Goal: Information Seeking & Learning: Compare options

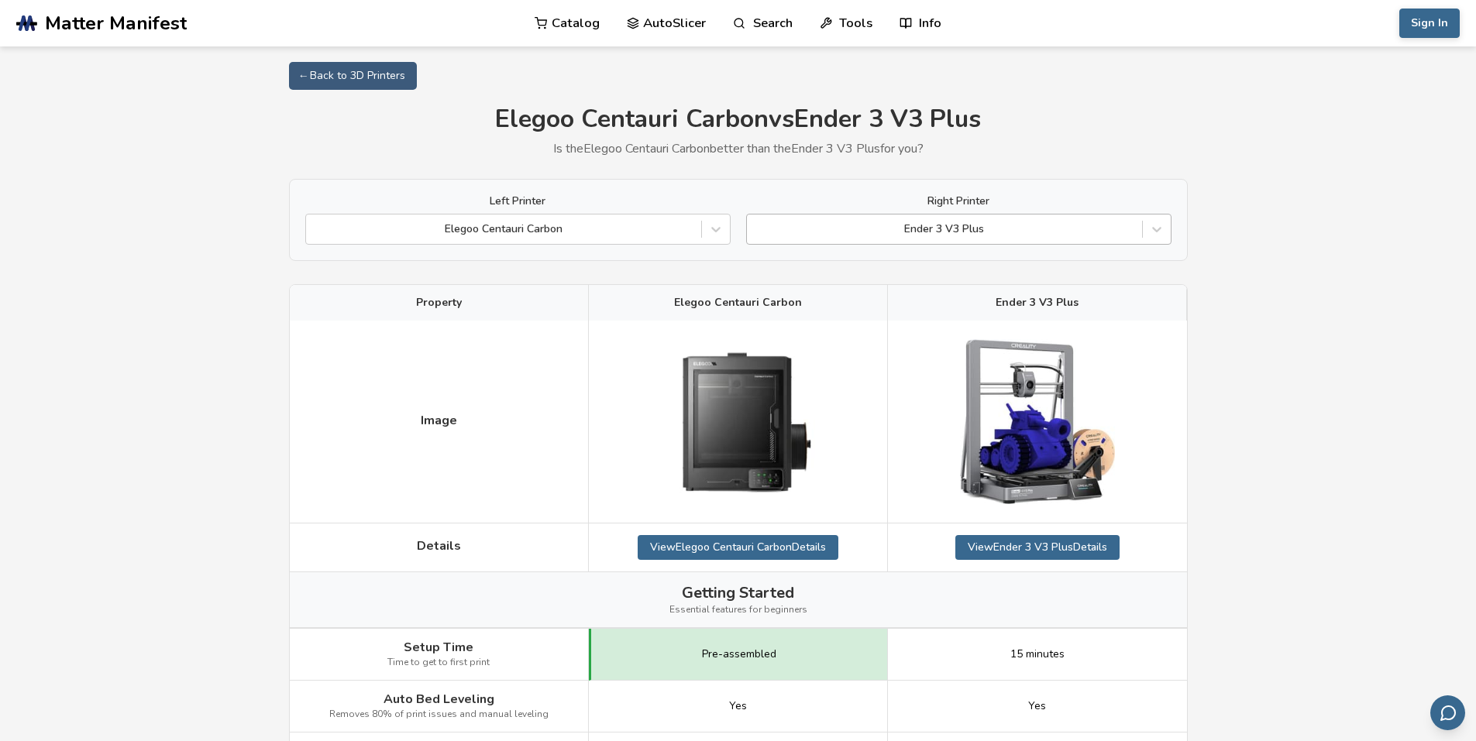
click at [1019, 227] on div at bounding box center [945, 229] width 380 height 15
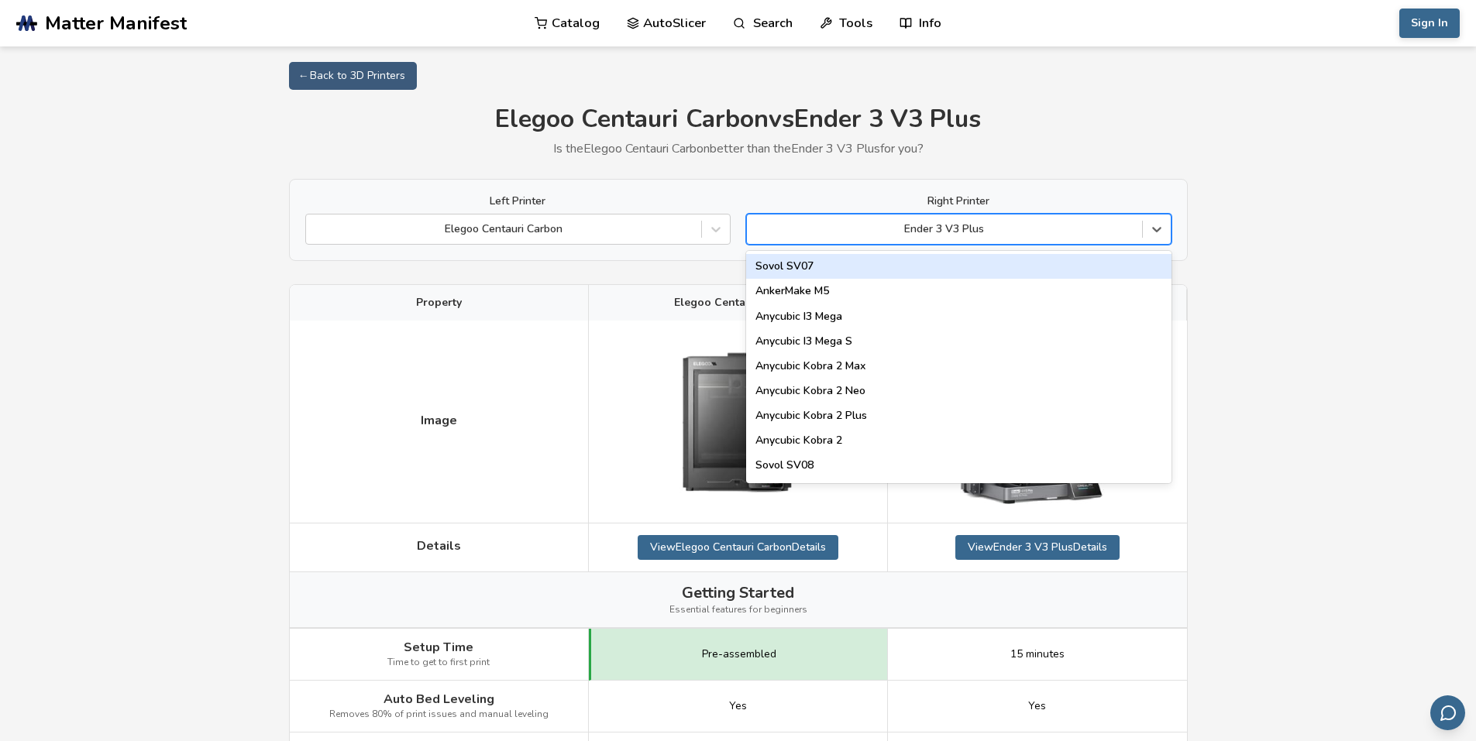
click at [1019, 227] on div at bounding box center [945, 229] width 380 height 15
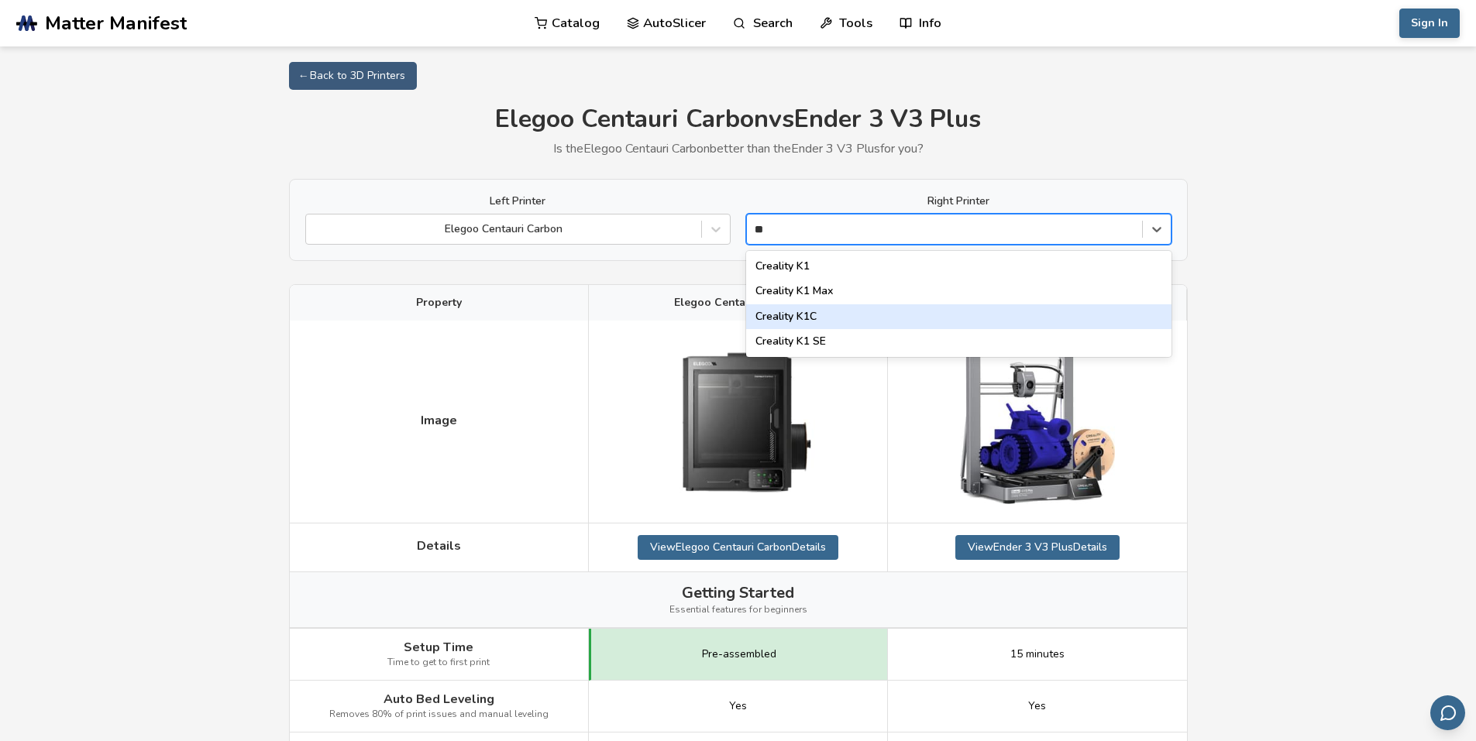
type input "*"
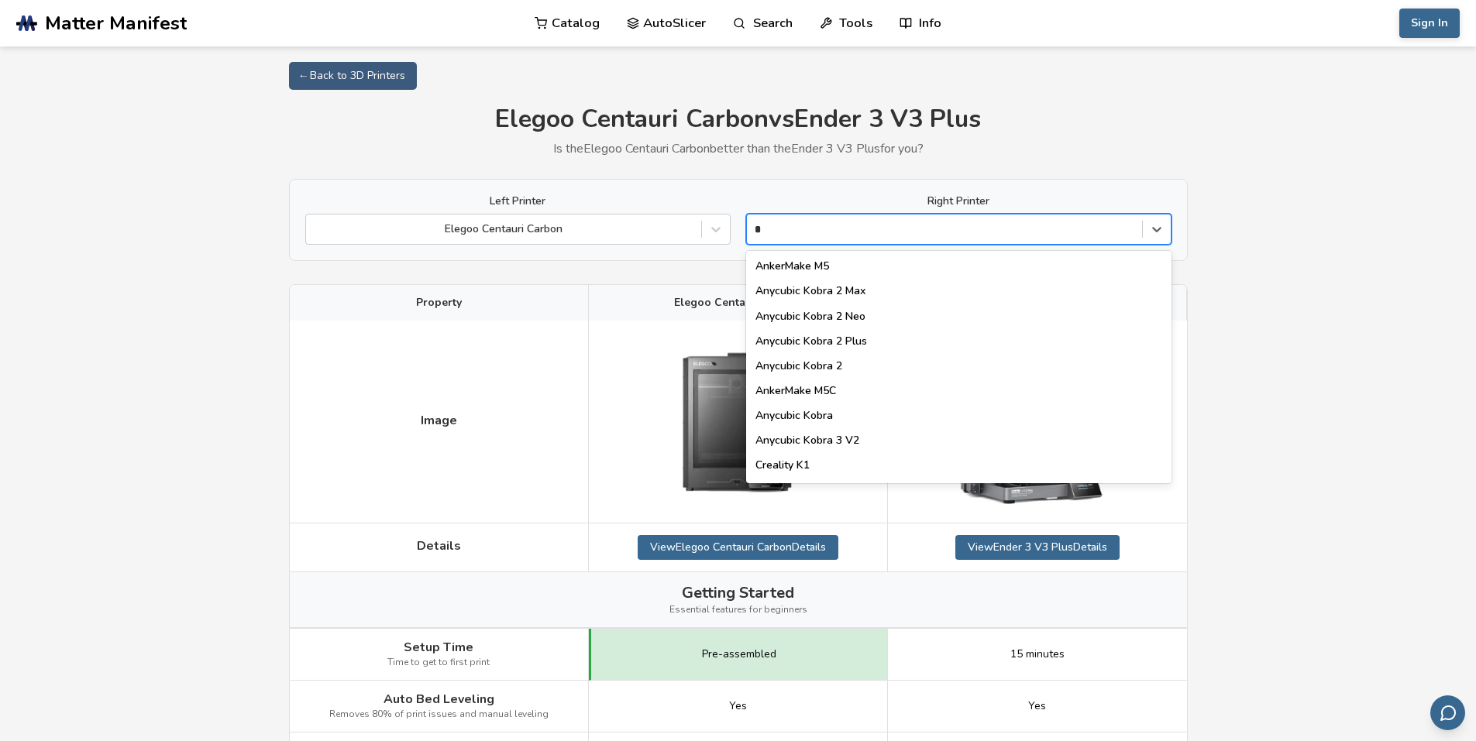
type input "**"
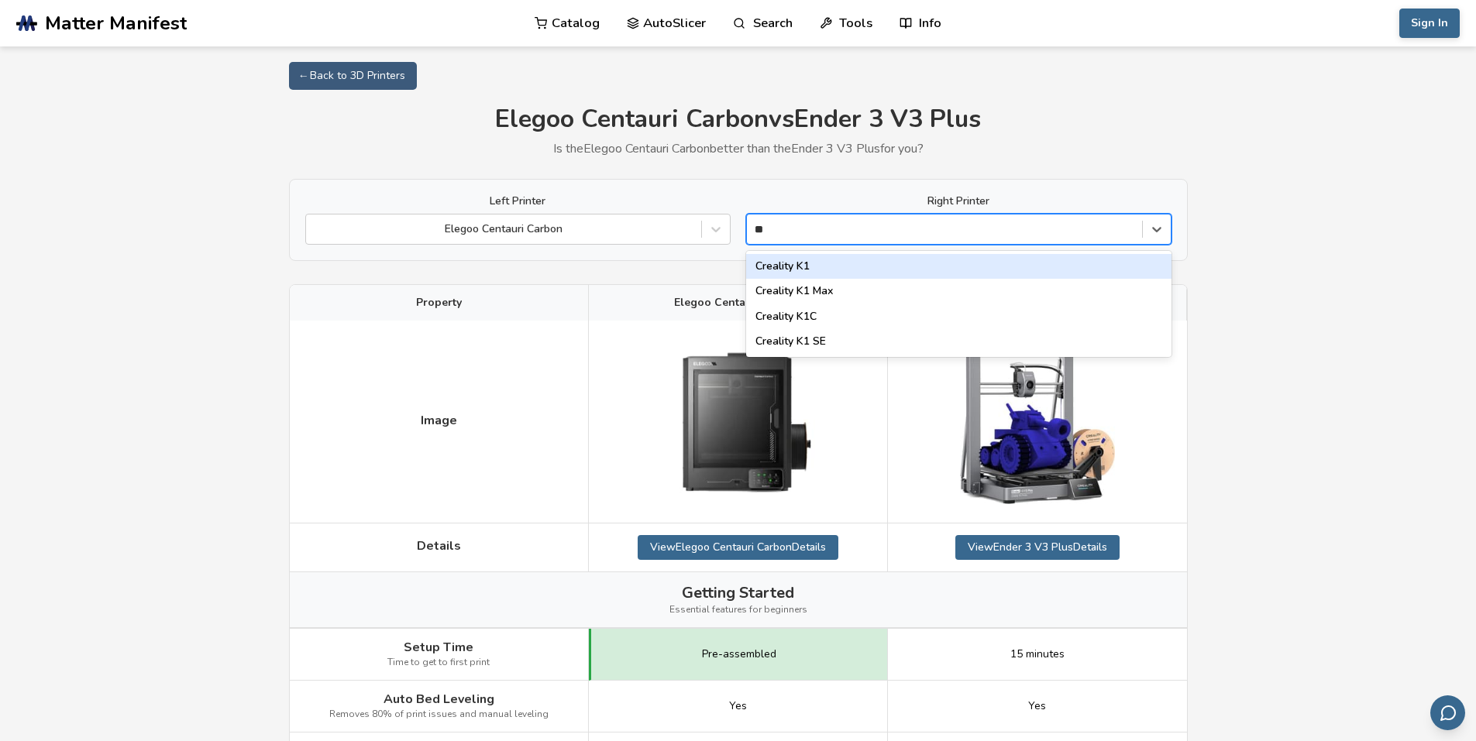
click at [871, 271] on div "Creality K1" at bounding box center [958, 266] width 425 height 25
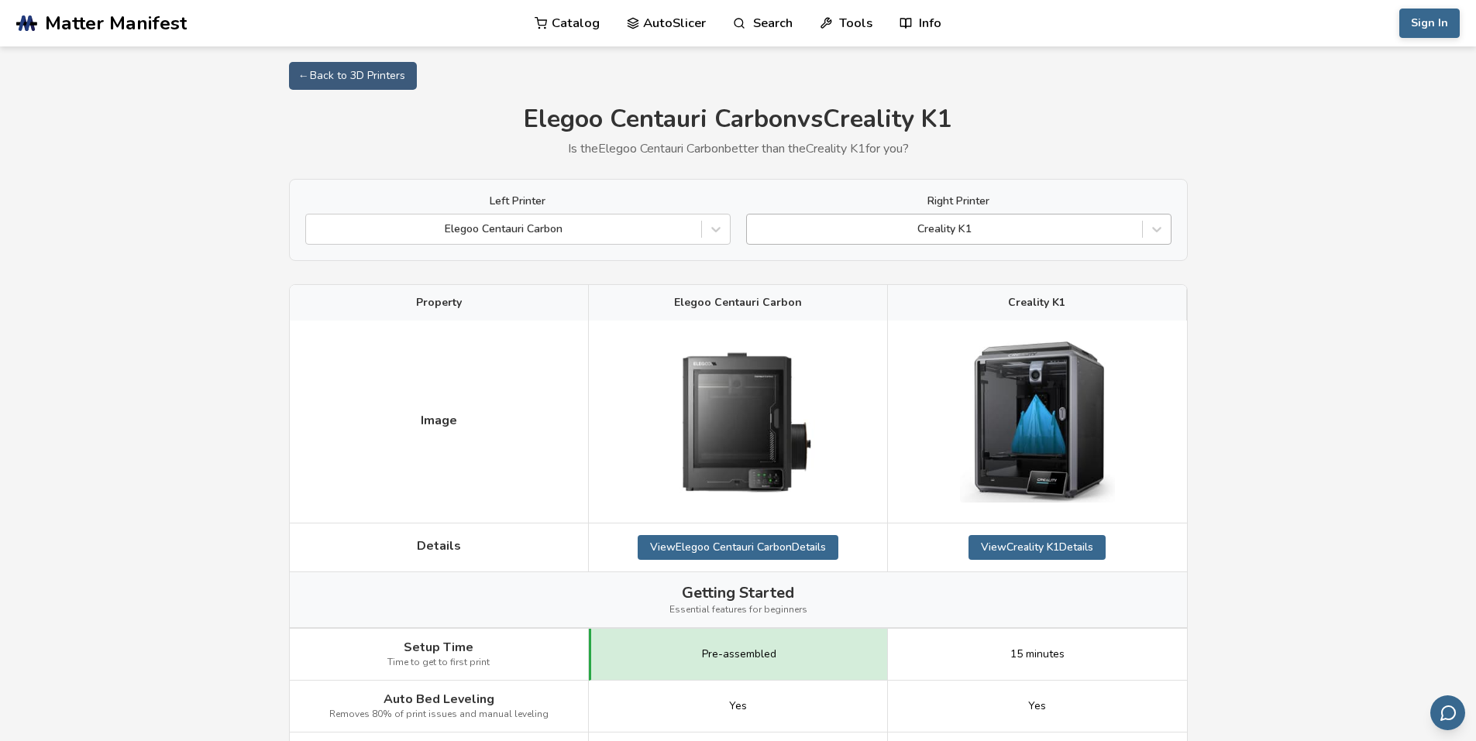
click at [990, 236] on div at bounding box center [945, 229] width 380 height 15
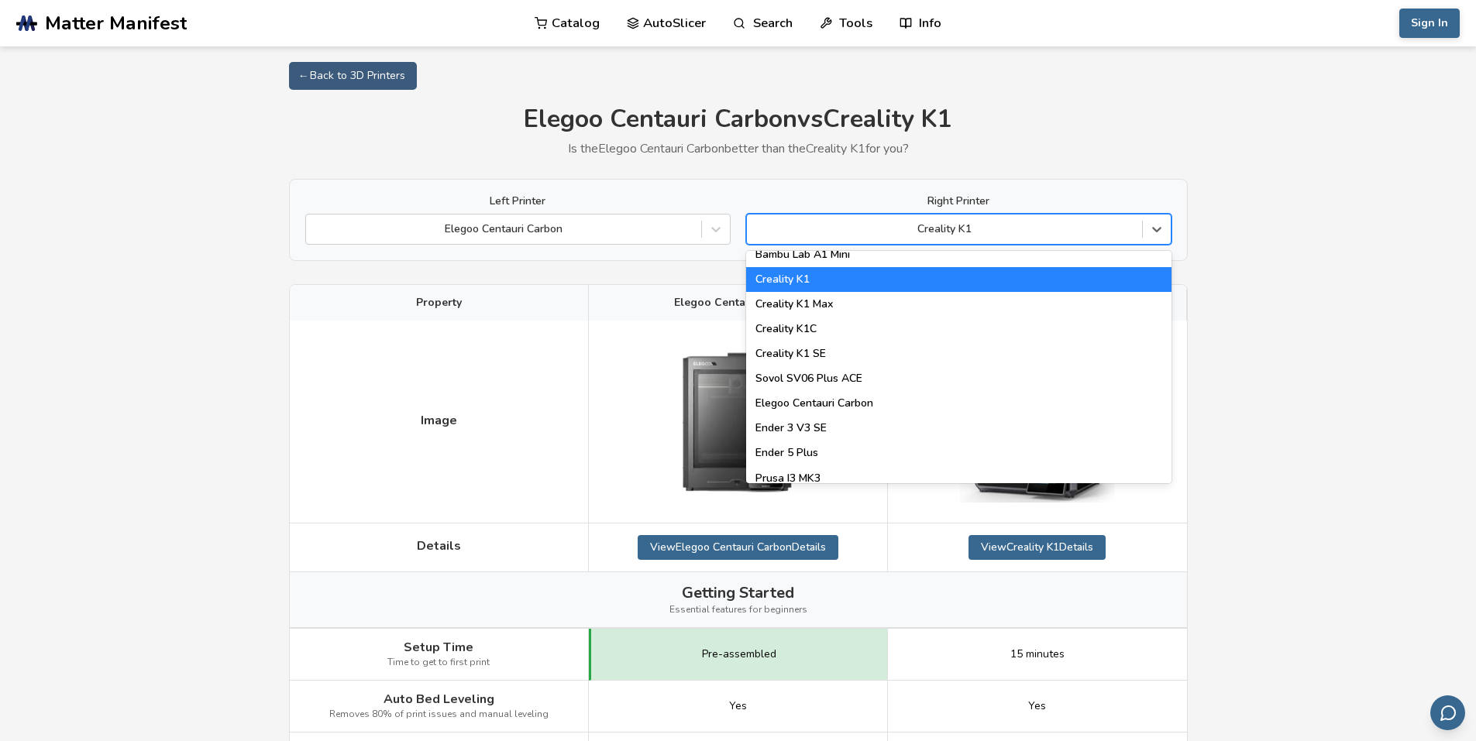
scroll to position [387, 0]
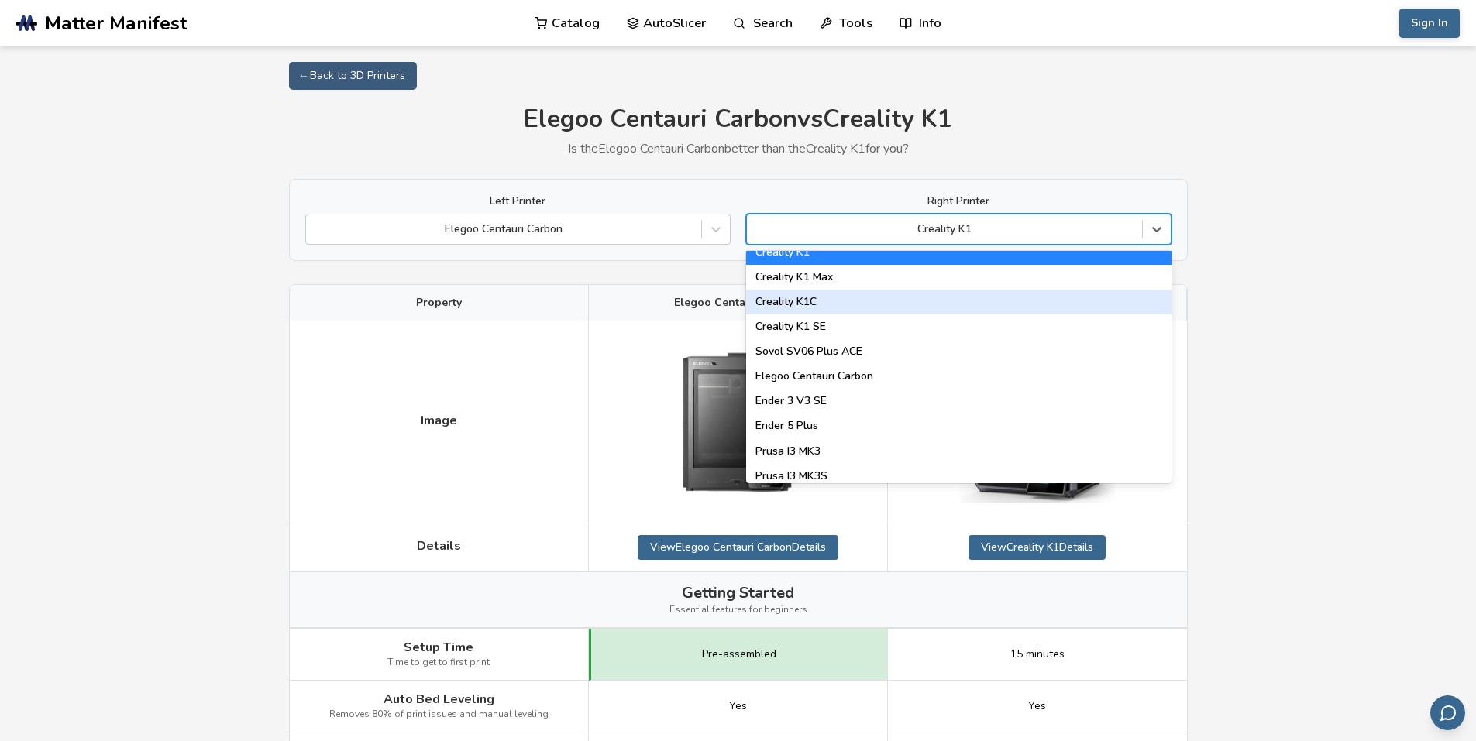
click at [831, 293] on div "Creality K1C" at bounding box center [958, 302] width 425 height 25
